Goal: Communication & Community: Answer question/provide support

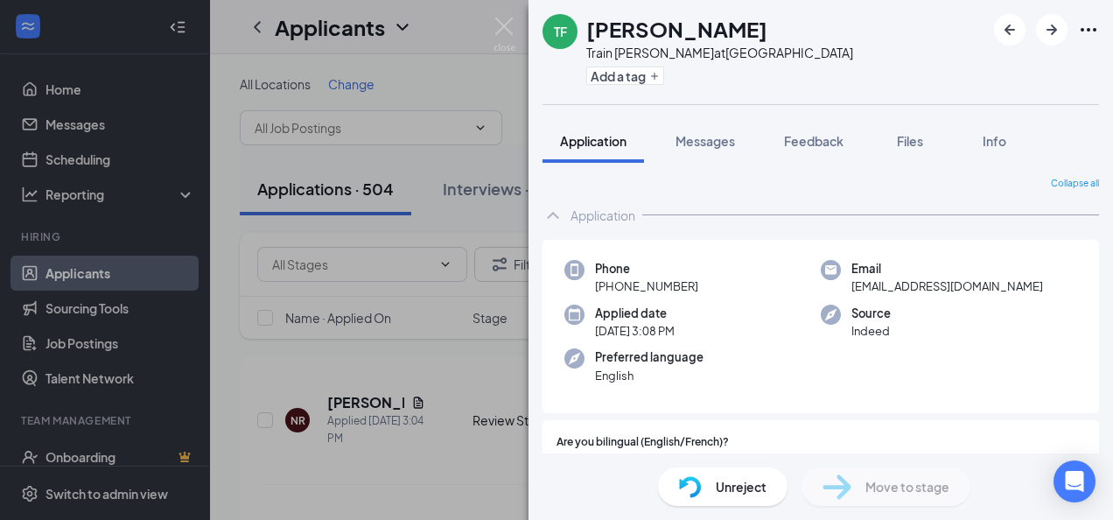
click at [581, 142] on span "Application" at bounding box center [593, 141] width 66 height 16
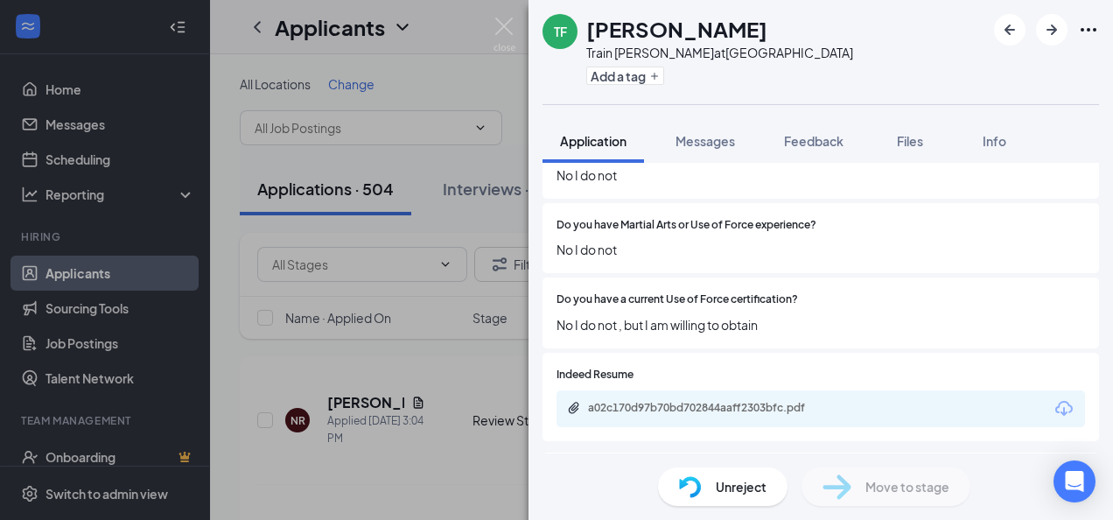
scroll to position [525, 0]
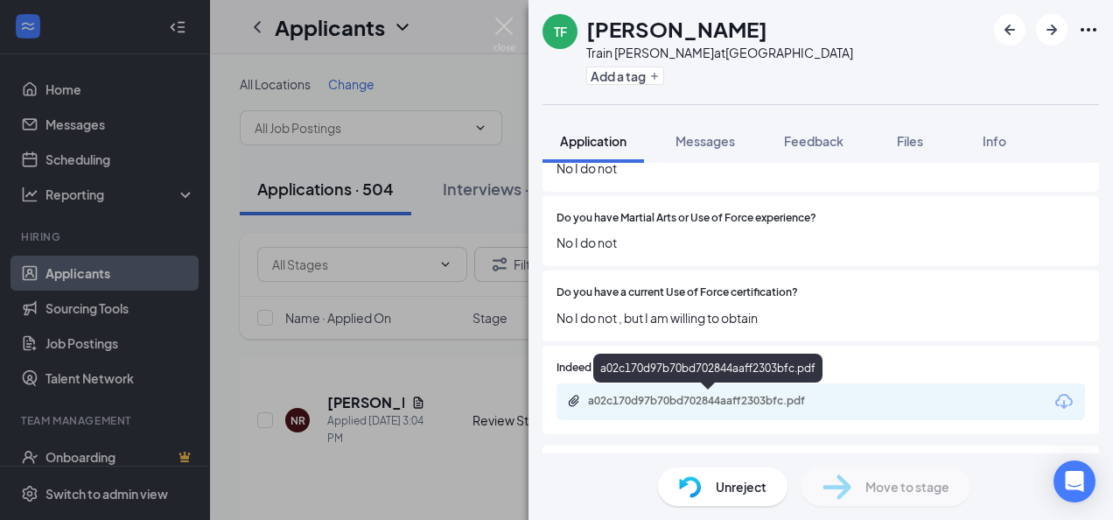
click at [732, 401] on div "a02c170d97b70bd702844aaff2303bfc.pdf" at bounding box center [710, 401] width 245 height 14
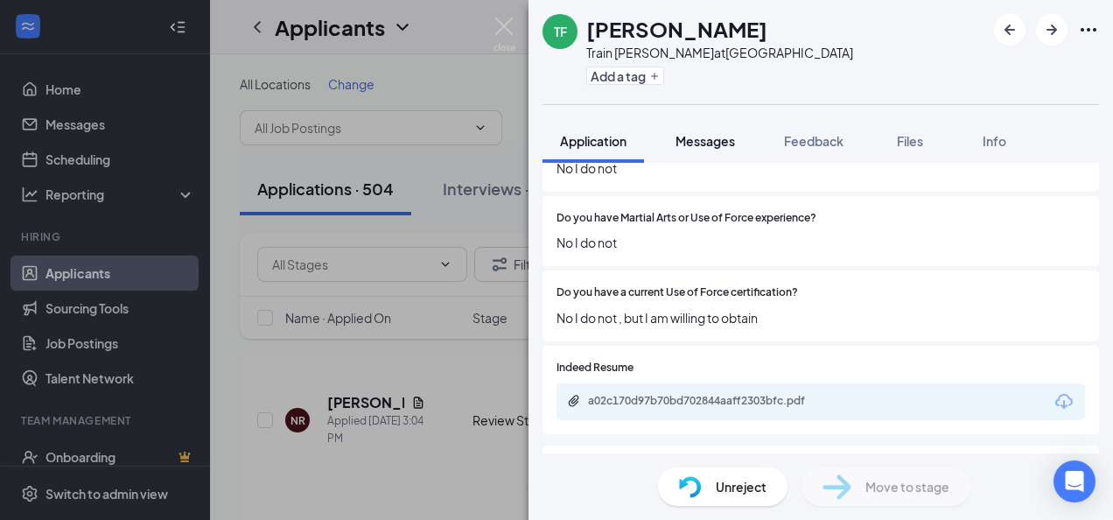
click at [716, 140] on span "Messages" at bounding box center [704, 141] width 59 height 16
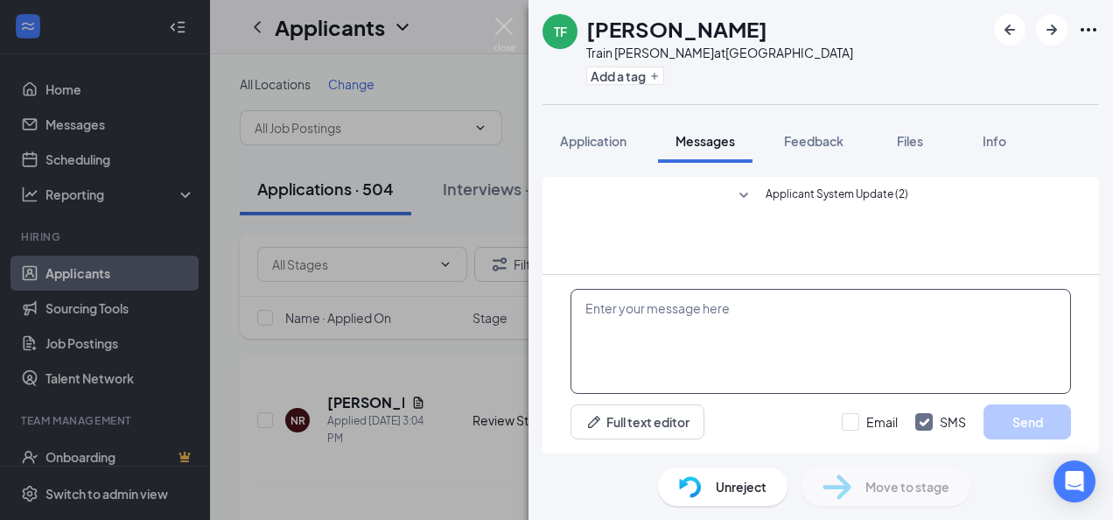
click at [654, 318] on textarea at bounding box center [820, 341] width 500 height 105
paste textarea "Good afternoon, [PERSON_NAME] Thank you for applying for the position. Please i…"
type textarea "G"
click at [637, 293] on textarea at bounding box center [820, 341] width 500 height 105
paste textarea "thank you for applying to the train marshal position although police, military,…"
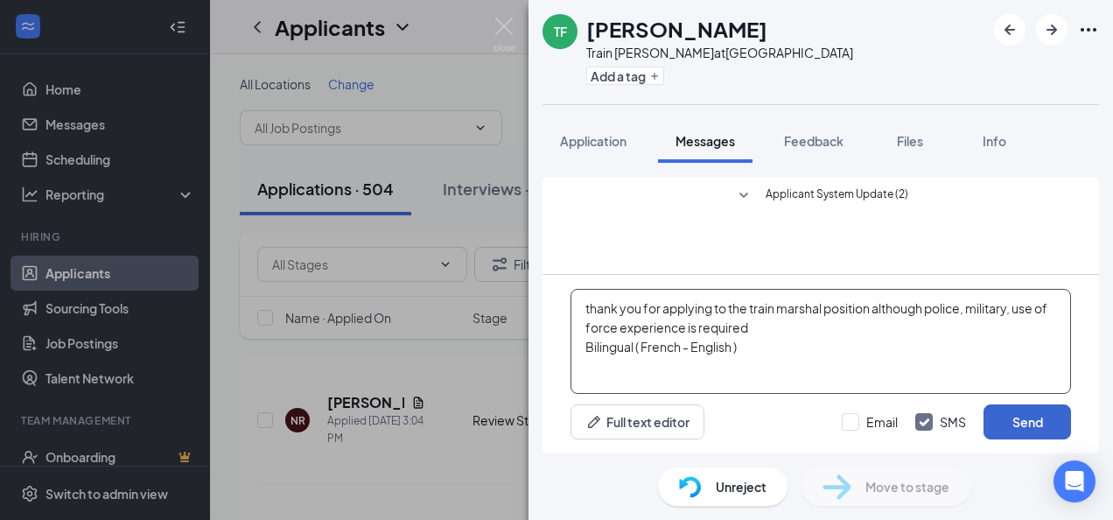
type textarea "thank you for applying to the train marshal position although police, military,…"
click at [1041, 428] on button "Send" at bounding box center [1026, 421] width 87 height 35
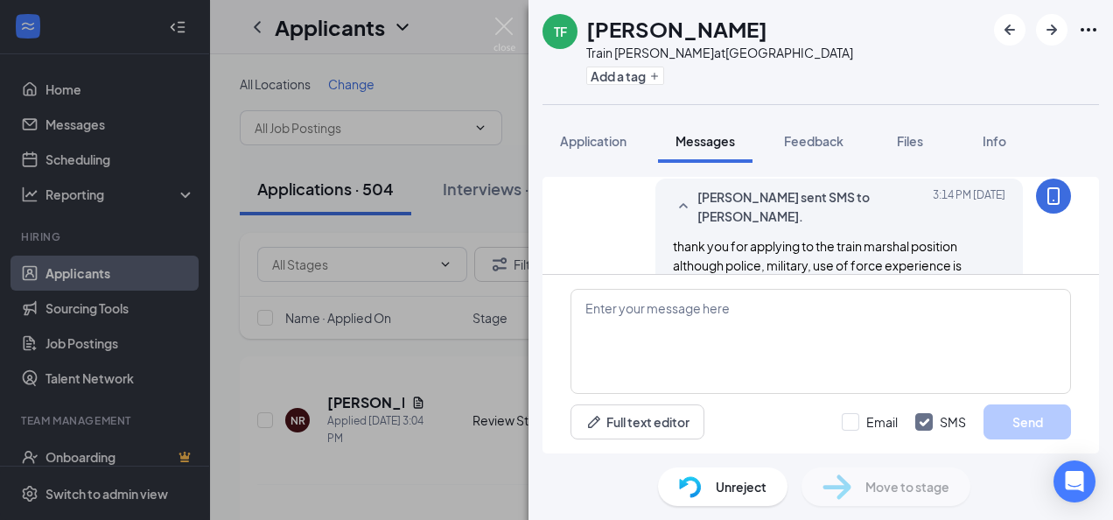
scroll to position [122, 0]
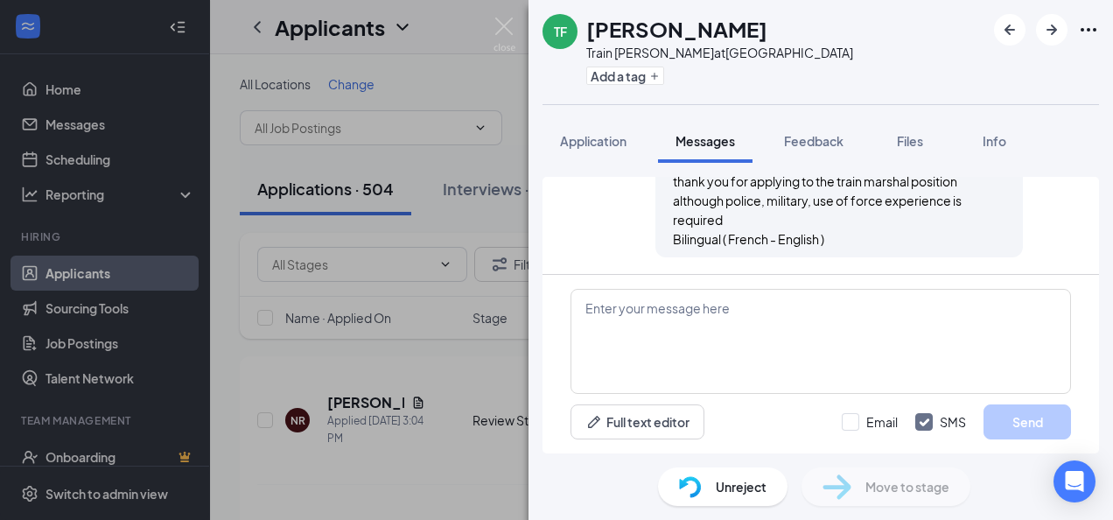
click at [444, 456] on div "TF [PERSON_NAME] Train [PERSON_NAME] at [GEOGRAPHIC_DATA] Add a tag Application…" at bounding box center [556, 260] width 1113 height 520
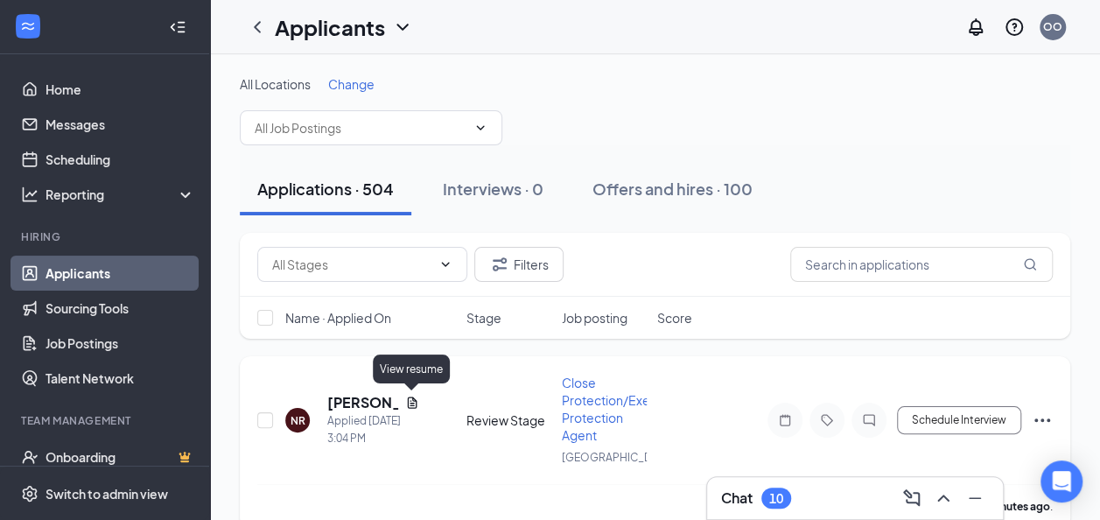
click at [408, 404] on icon "Document" at bounding box center [412, 402] width 14 height 14
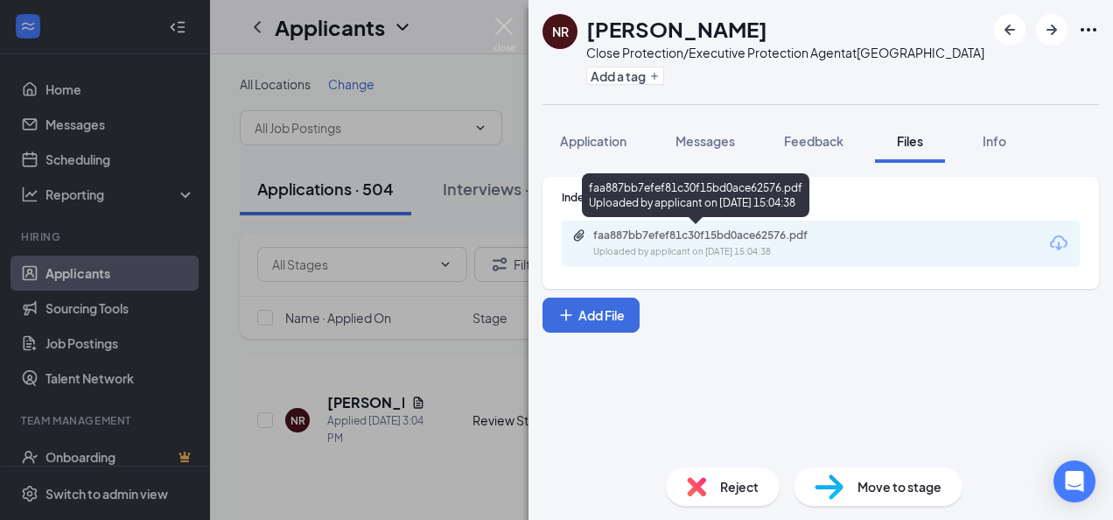
click at [636, 234] on div "faa887bb7efef81c30f15bd0ace62576.pdf" at bounding box center [715, 235] width 245 height 14
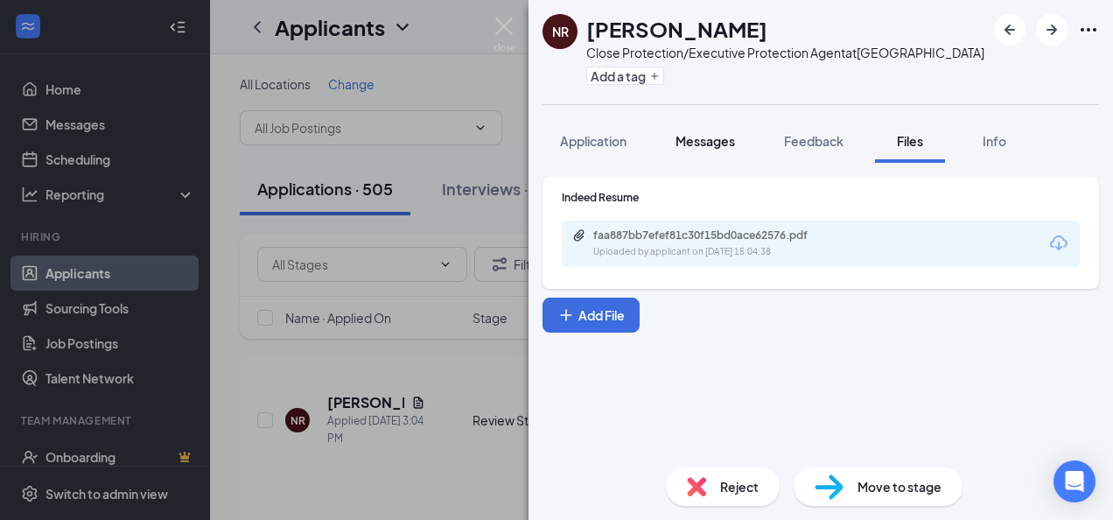
click at [709, 145] on span "Messages" at bounding box center [704, 141] width 59 height 16
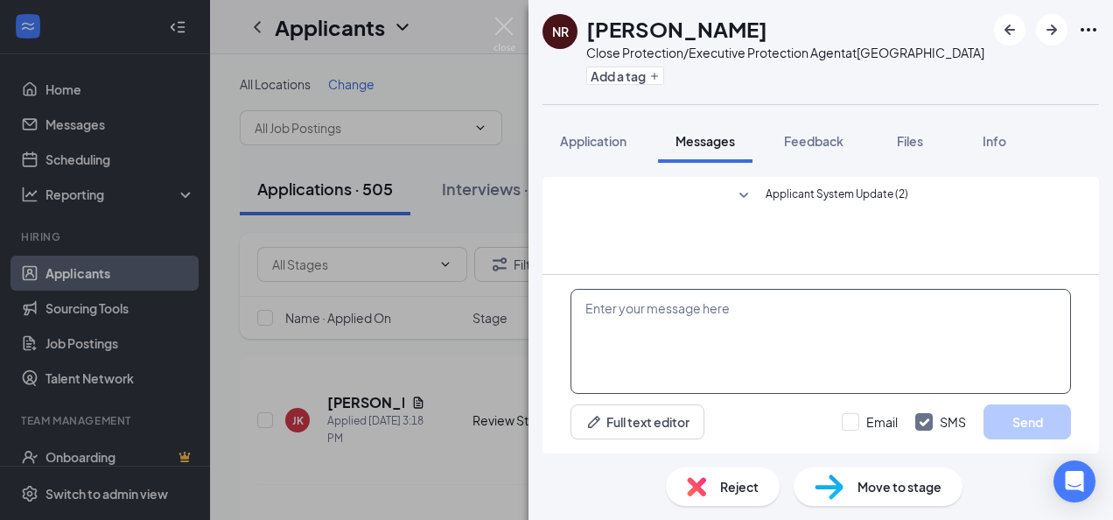
click at [634, 306] on textarea at bounding box center [820, 341] width 500 height 105
click at [595, 303] on textarea at bounding box center [820, 341] width 500 height 105
paste textarea "Good afternoon, Sherif Thank you for applying for the position. Please indicate…"
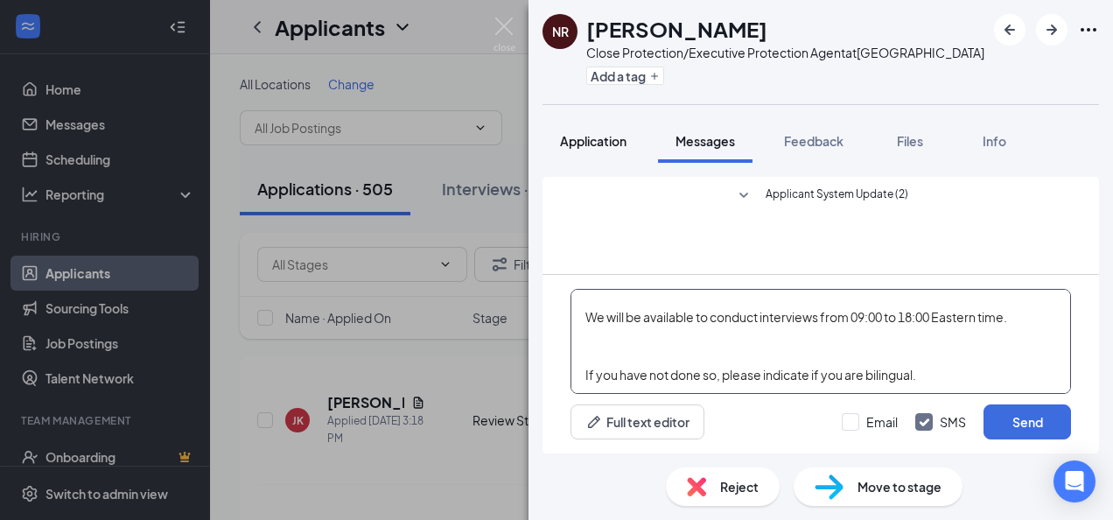
scroll to position [10, 0]
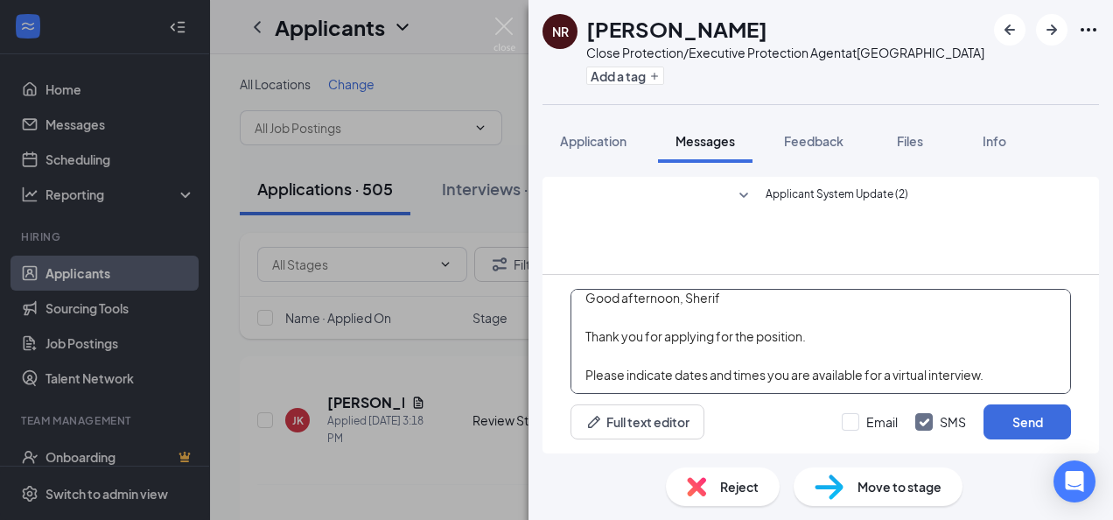
click at [730, 301] on textarea "Good afternoon, Sherif Thank you for applying for the position. Please indicate…" at bounding box center [820, 341] width 500 height 105
drag, startPoint x: 1010, startPoint y: 367, endPoint x: 1040, endPoint y: 365, distance: 30.7
click at [1040, 365] on textarea "Good afternoon, [PERSON_NAME] Thank you for applying for the position. Please i…" at bounding box center [820, 341] width 500 height 105
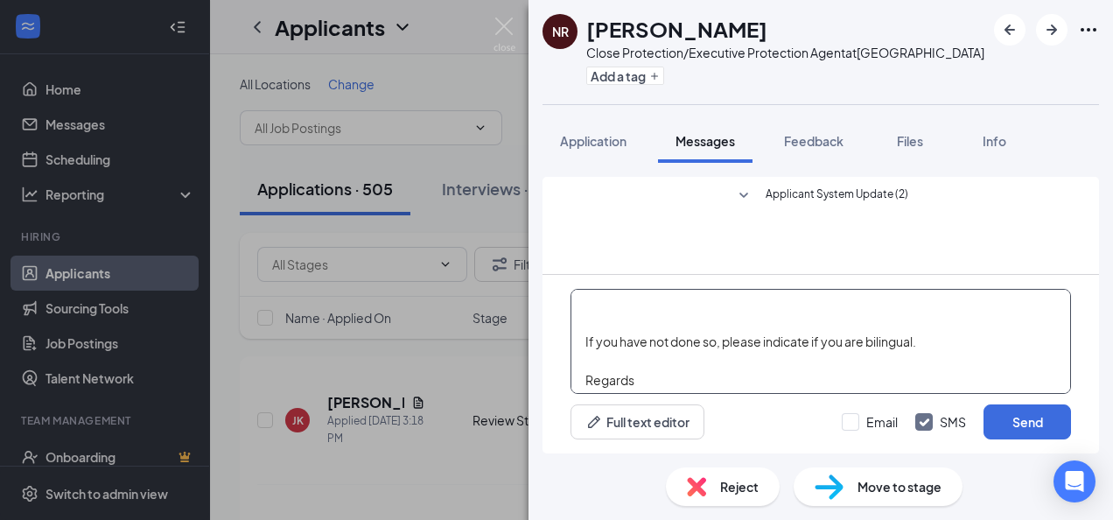
scroll to position [105, 0]
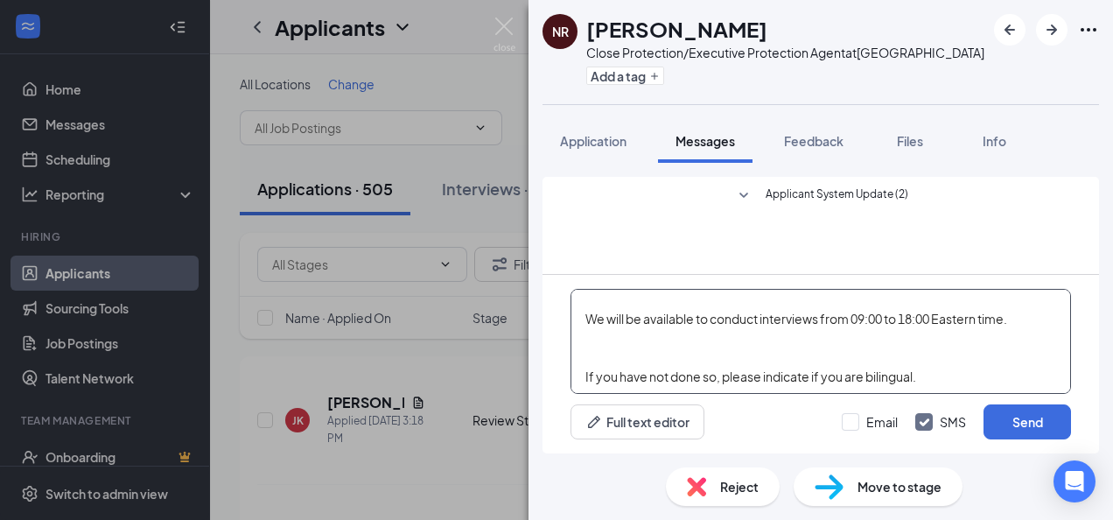
click at [1022, 318] on textarea "Good afternoon, [PERSON_NAME] Thank you for applying for the position. Please i…" at bounding box center [820, 341] width 500 height 105
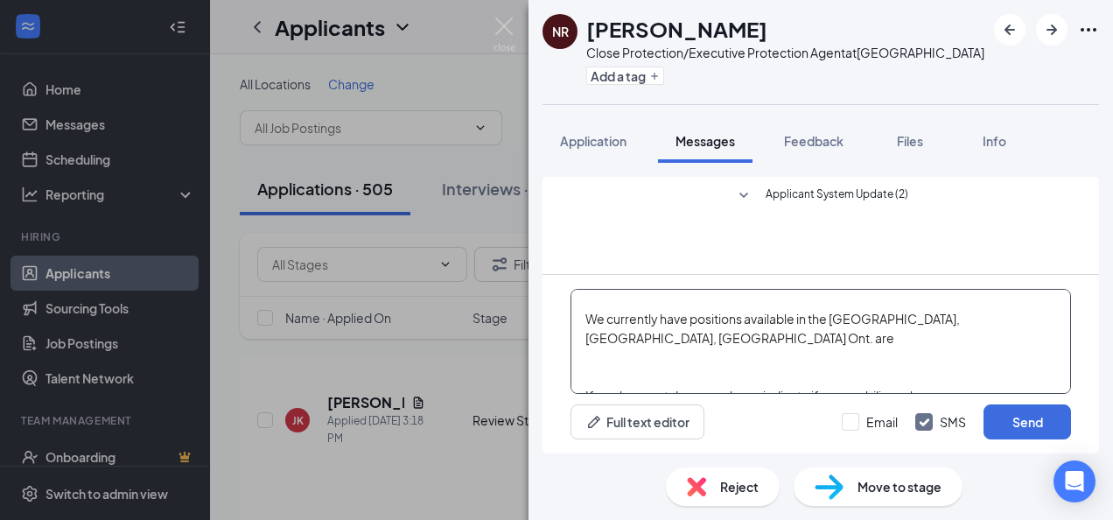
scroll to position [163, 0]
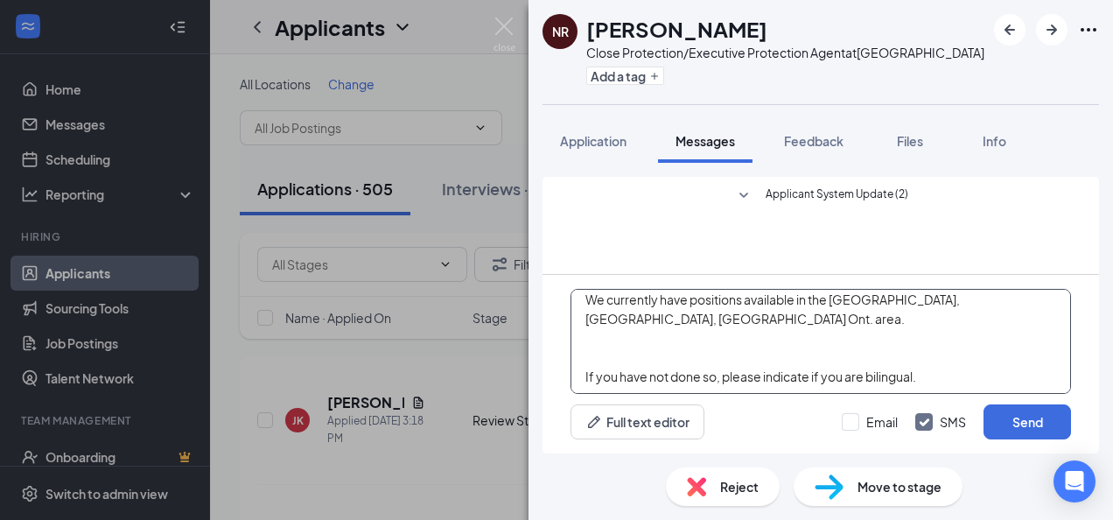
click at [600, 353] on textarea "Good afternoon, [PERSON_NAME] Thank you for applying for the position. Please i…" at bounding box center [820, 341] width 500 height 105
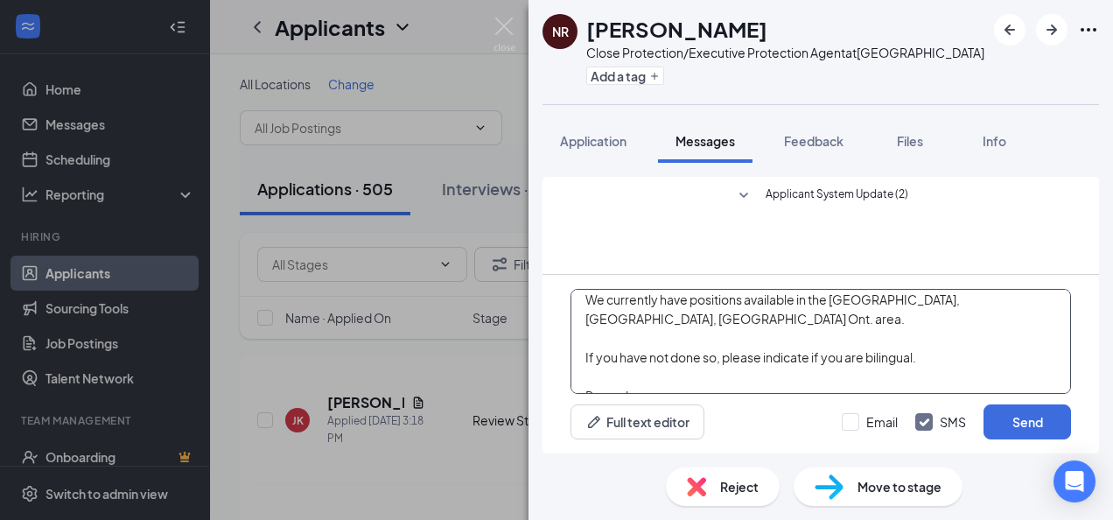
scroll to position [143, 0]
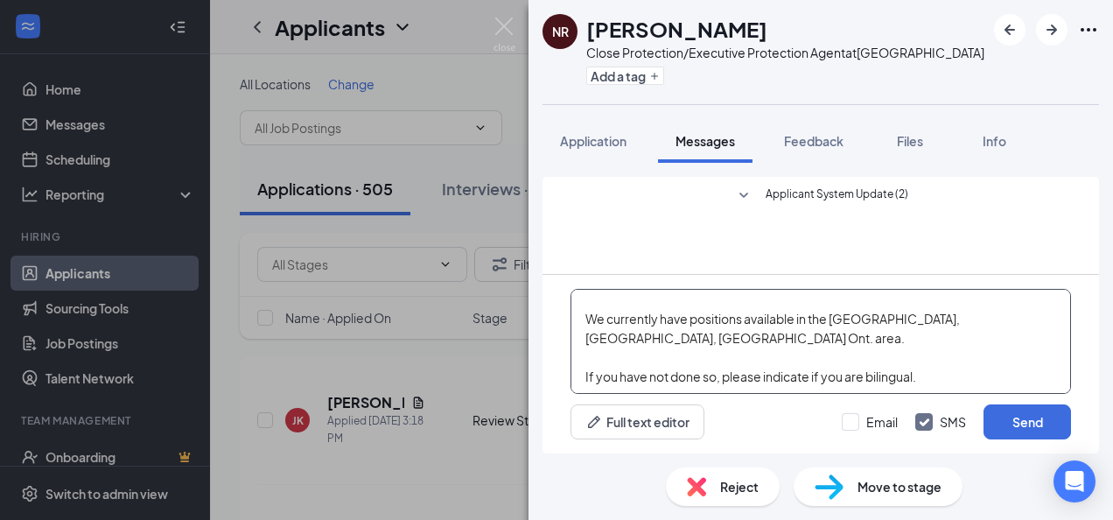
click at [593, 360] on textarea "Good afternoon, [PERSON_NAME] Thank you for applying for the position. Please i…" at bounding box center [820, 341] width 500 height 105
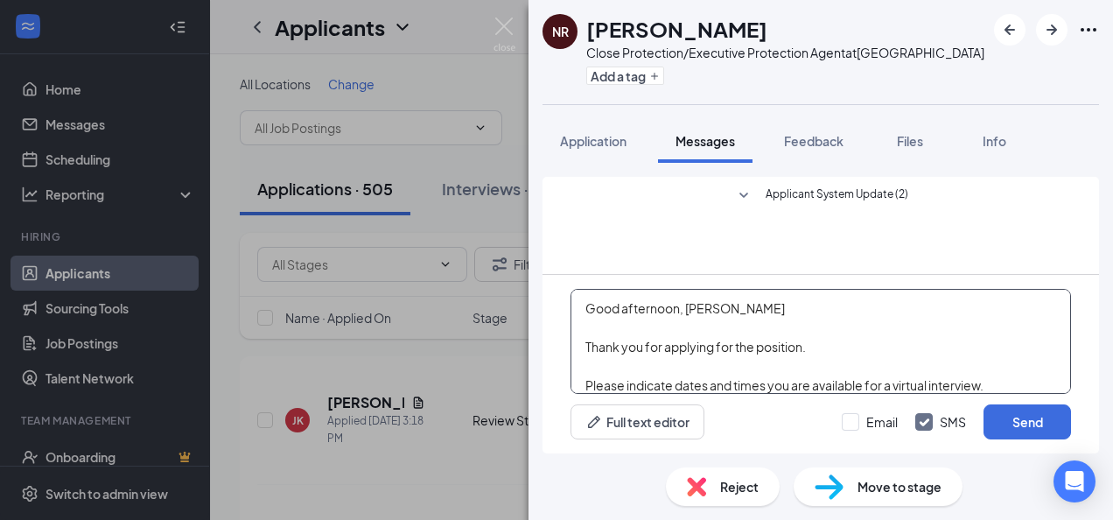
scroll to position [0, 0]
type textarea "Good afternoon, [PERSON_NAME] Thank you for applying for the position. Please i…"
click at [1035, 418] on button "Send" at bounding box center [1026, 421] width 87 height 35
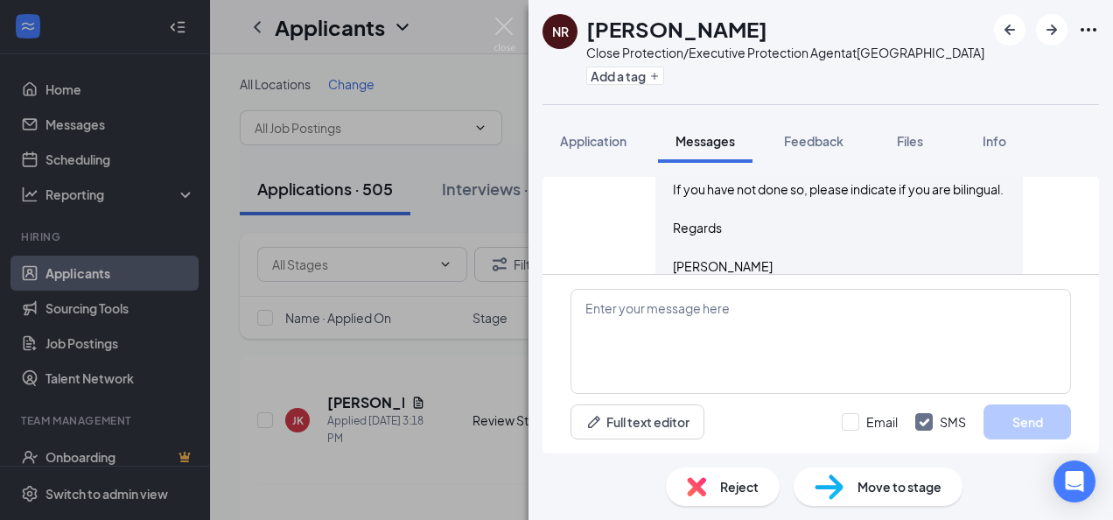
scroll to position [469, 0]
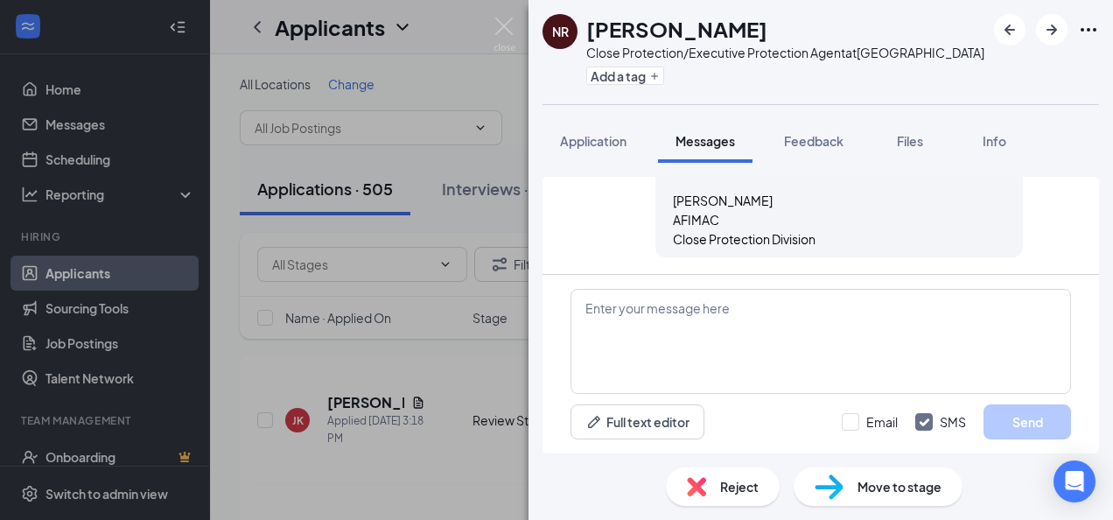
click at [231, 409] on div "NR [PERSON_NAME] Close Protection/Executive Protection Agent at [GEOGRAPHIC_DAT…" at bounding box center [556, 260] width 1113 height 520
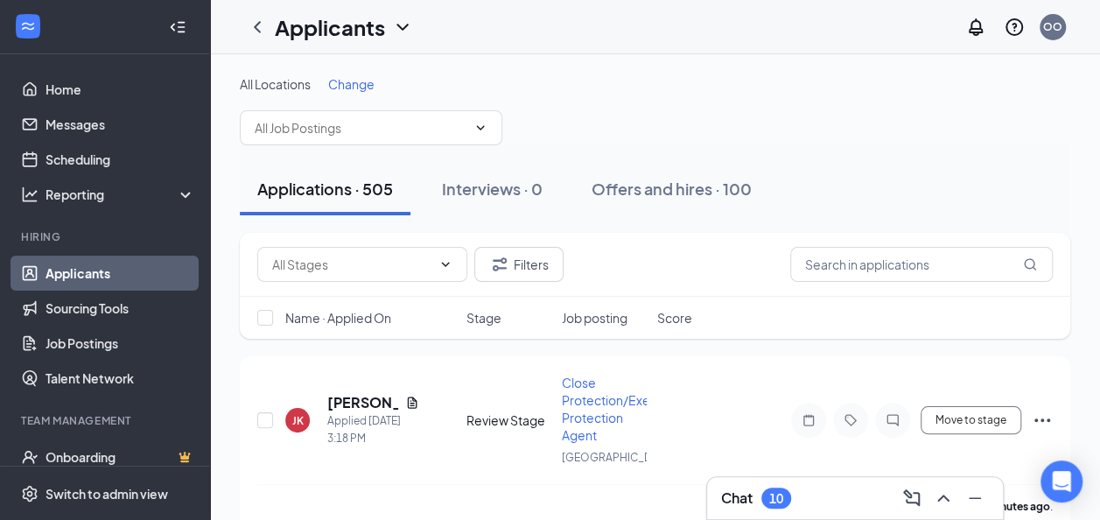
click at [413, 399] on icon "Document" at bounding box center [412, 401] width 10 height 11
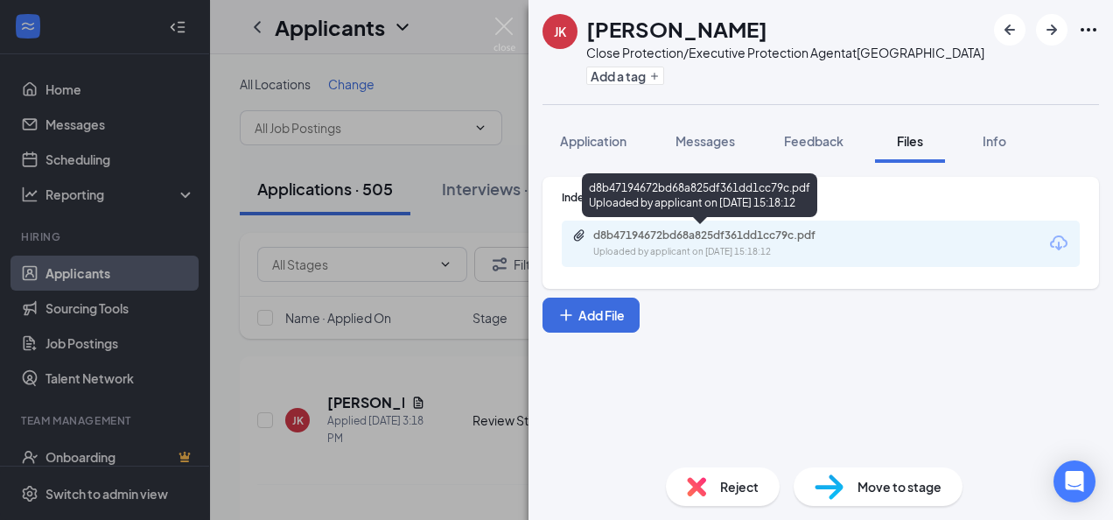
click at [710, 234] on div "d8b47194672bd68a825df361dd1cc79c.pdf" at bounding box center [715, 235] width 245 height 14
